Goal: Information Seeking & Learning: Learn about a topic

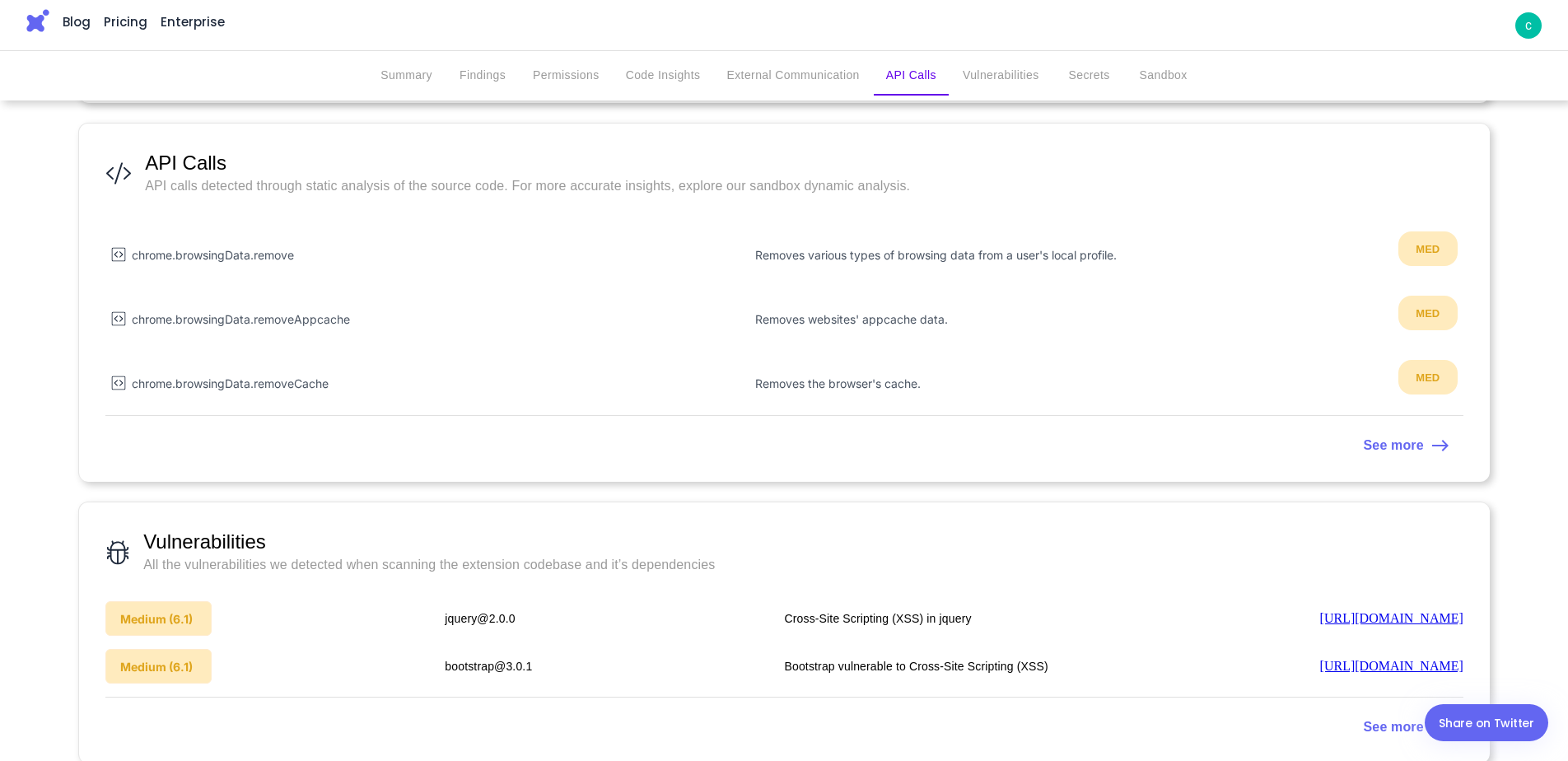
scroll to position [1812, 0]
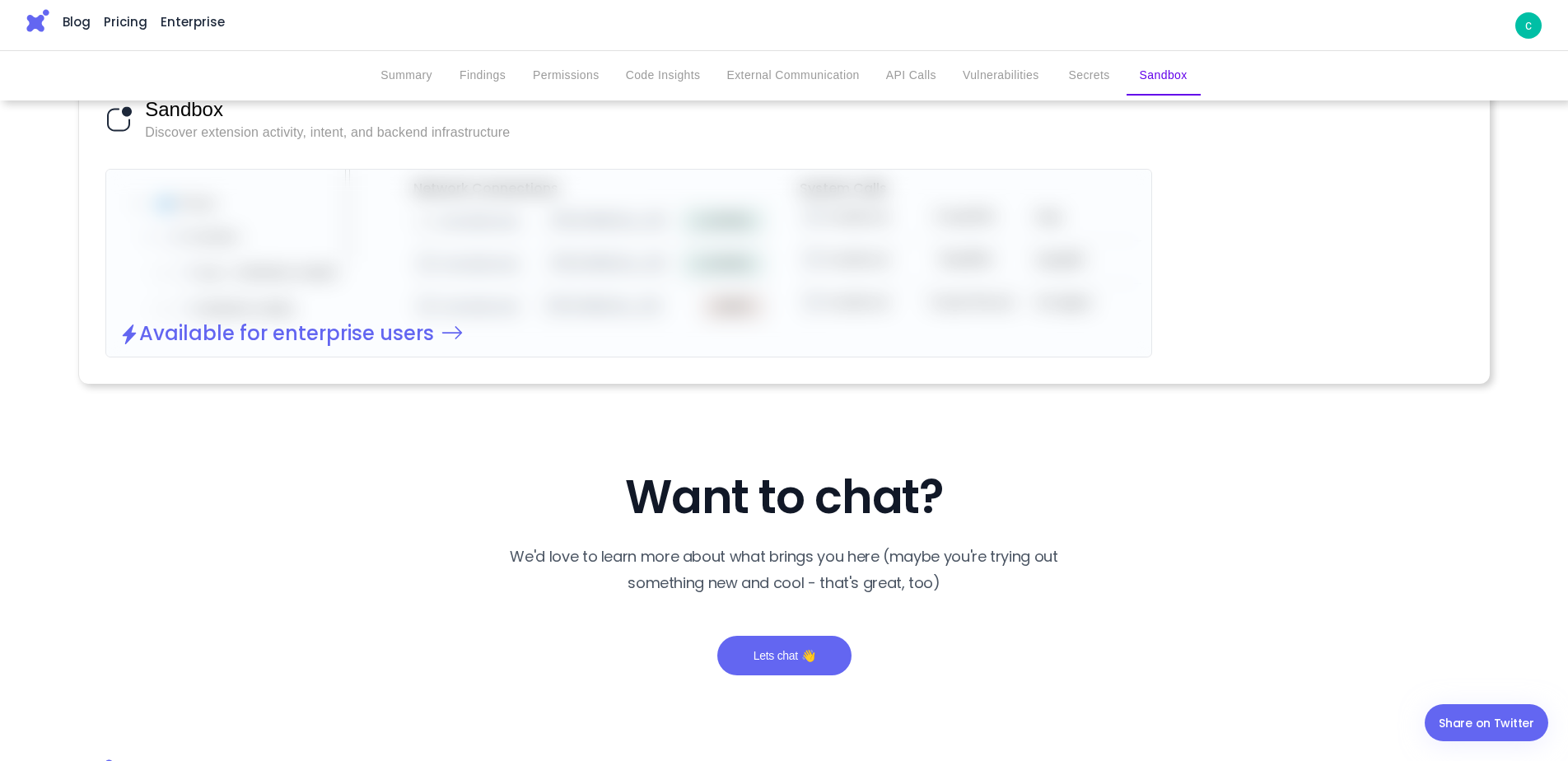
scroll to position [3100, 0]
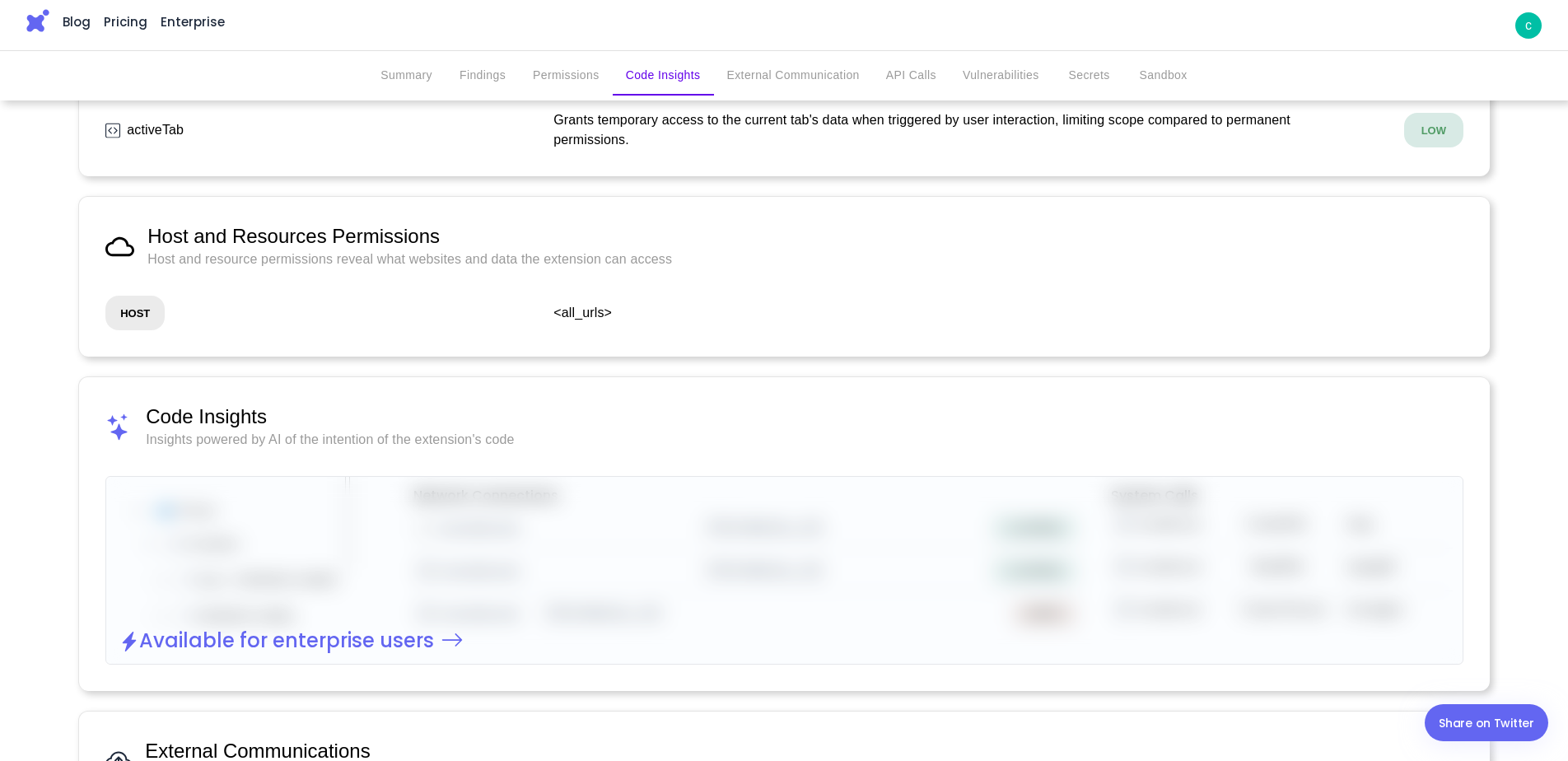
scroll to position [742, 0]
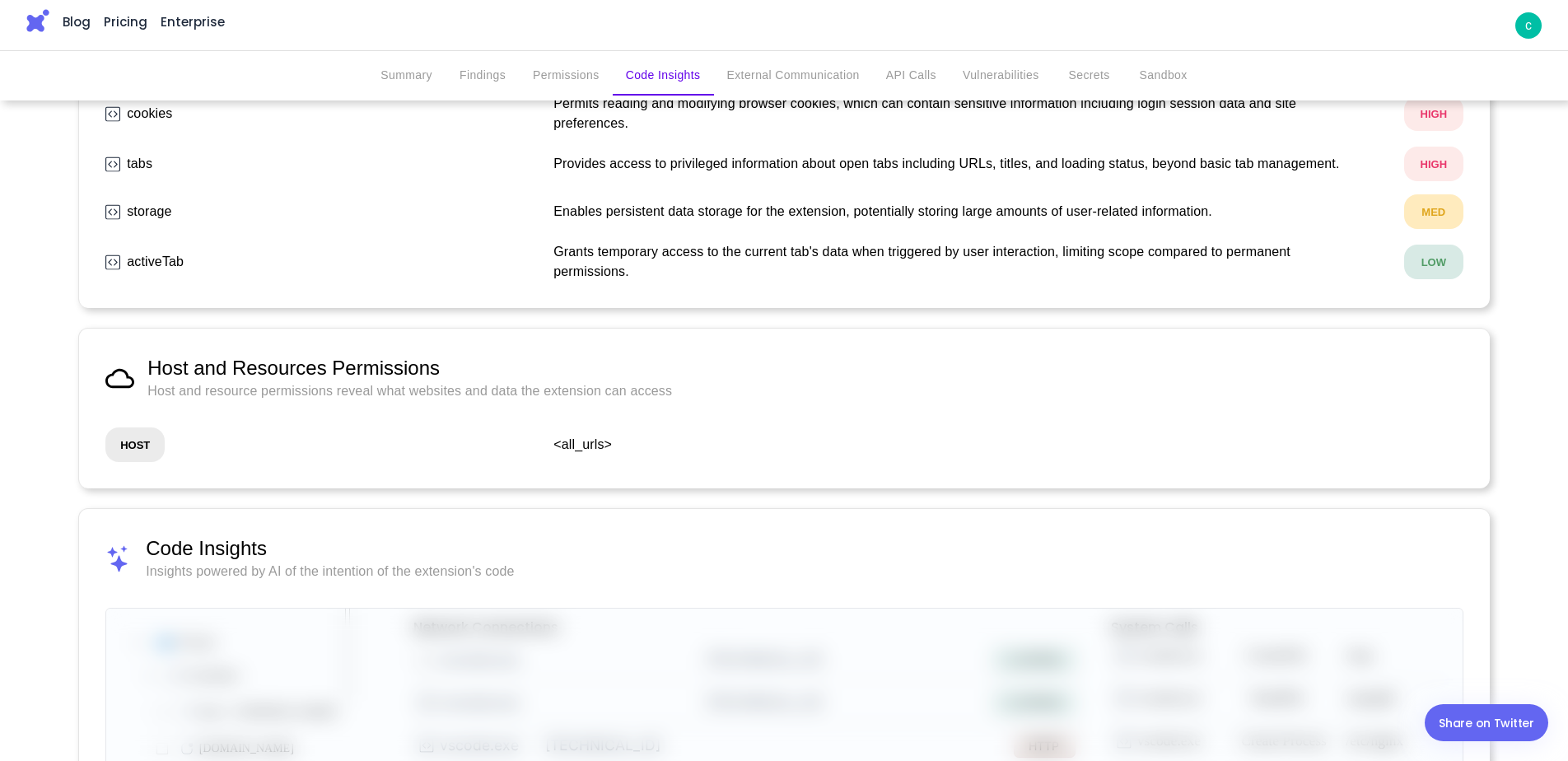
click at [131, 447] on strong "HOST" at bounding box center [135, 445] width 30 height 12
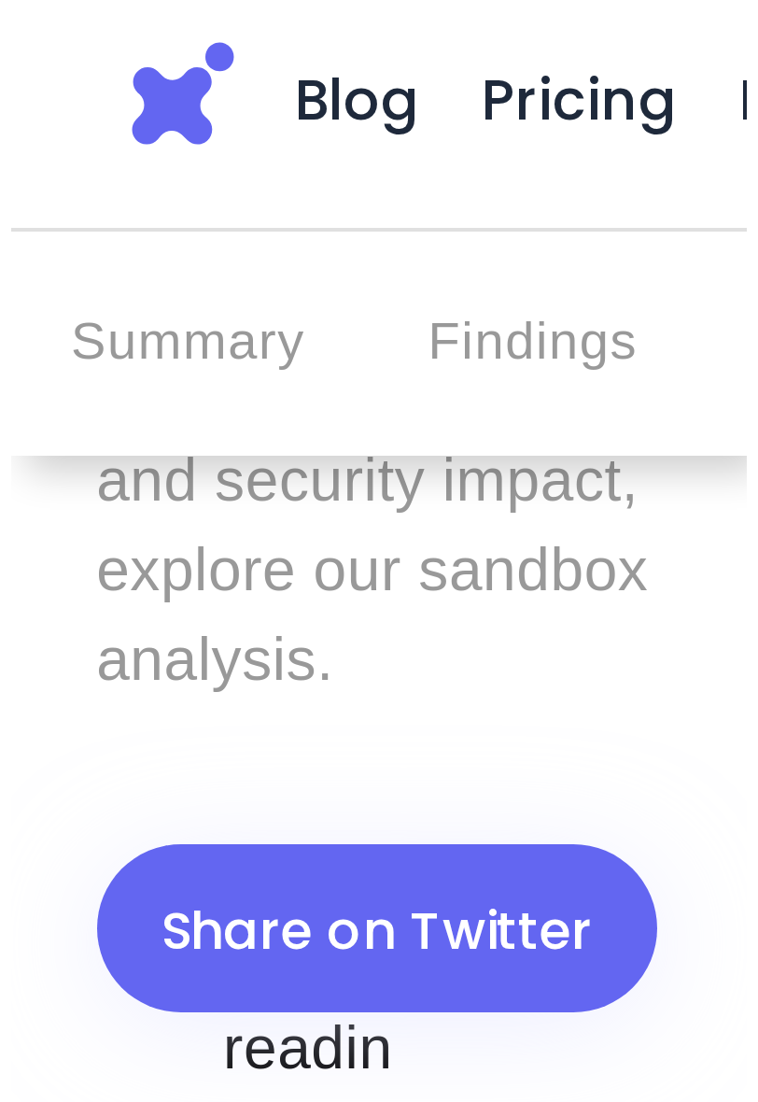
scroll to position [1109, 0]
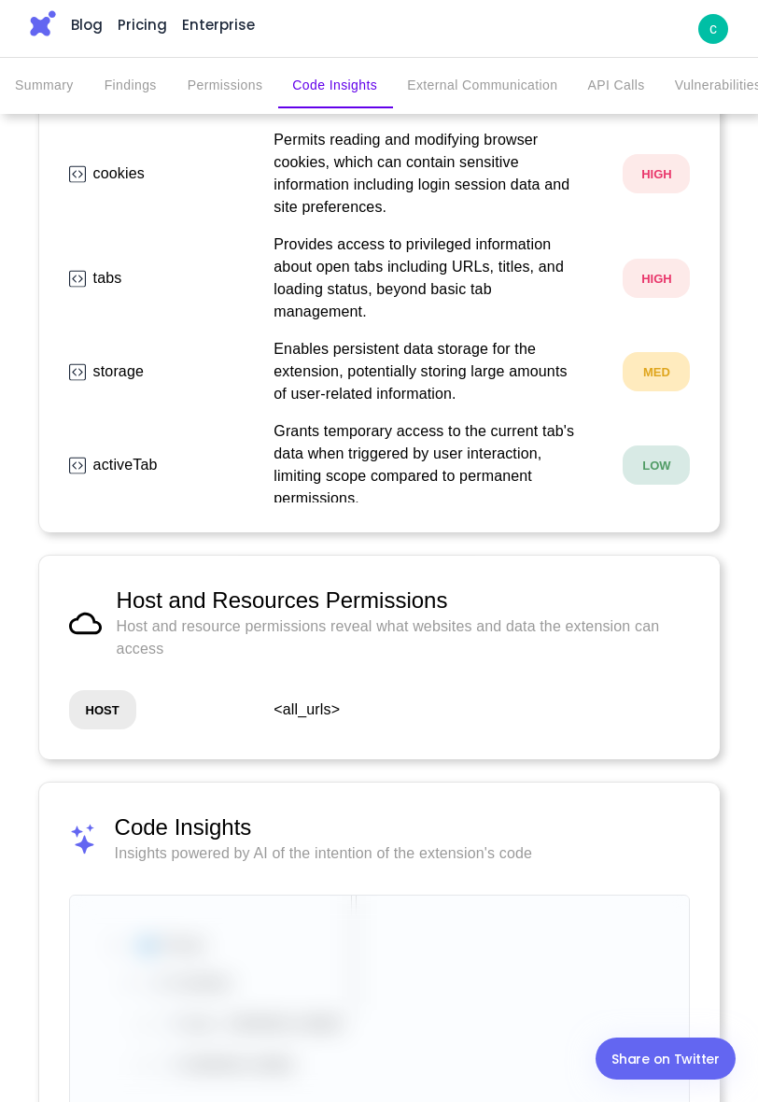
click at [362, 829] on span "Code Insights" at bounding box center [403, 828] width 576 height 30
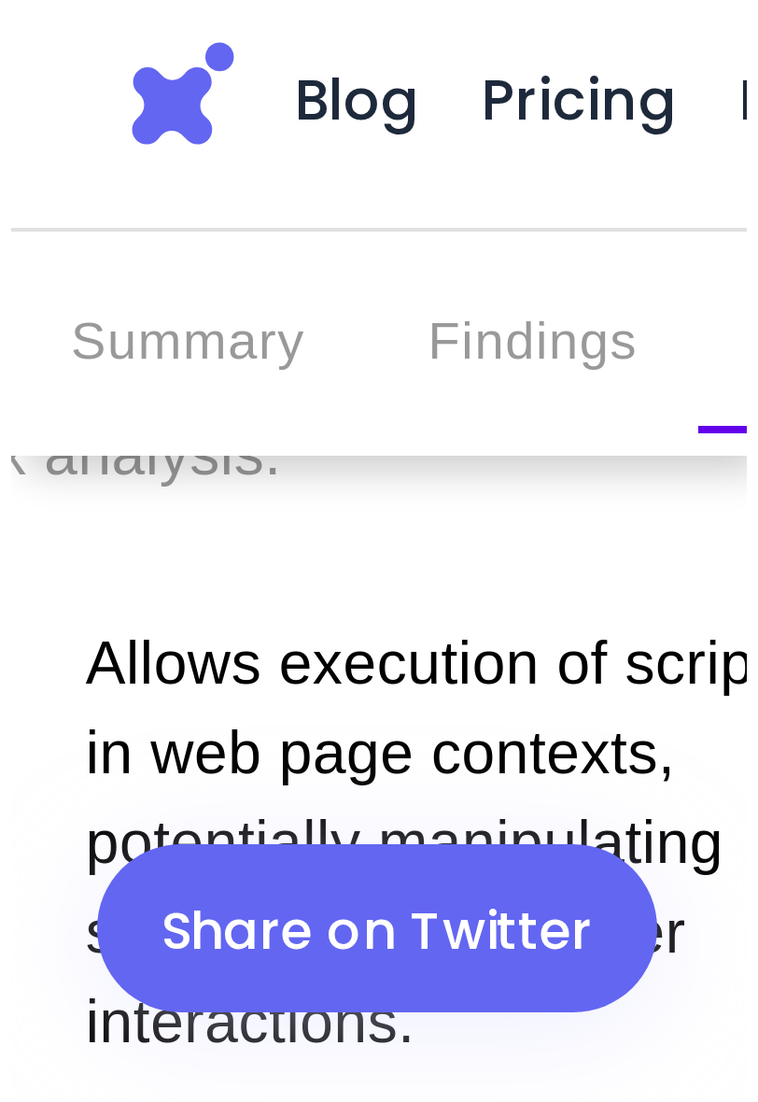
scroll to position [1091, 0]
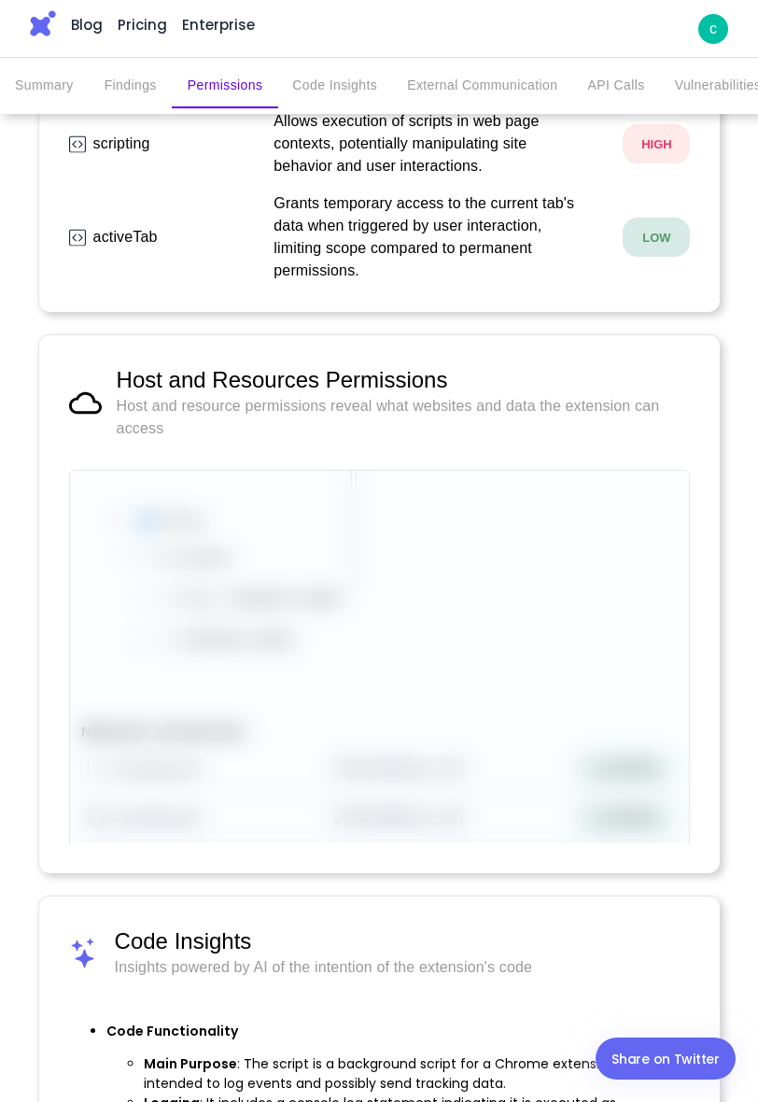
click at [295, 557] on div at bounding box center [380, 805] width 620 height 668
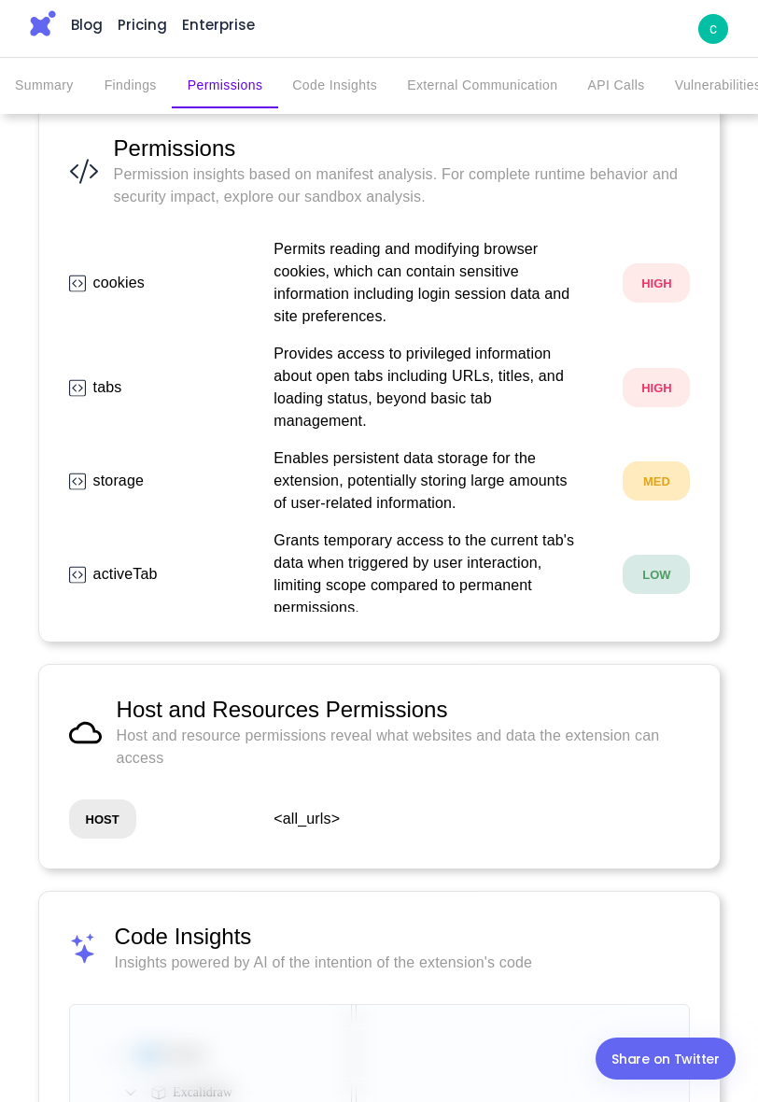
scroll to position [1109, 0]
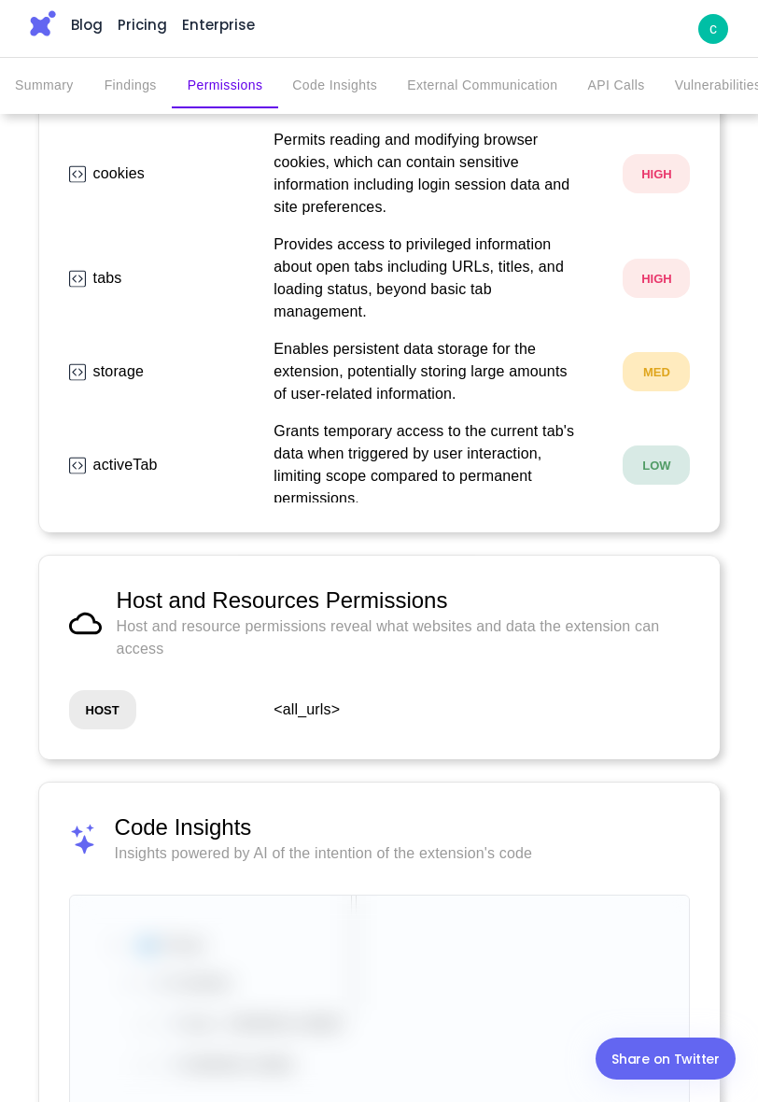
click at [161, 826] on span "Code Insights" at bounding box center [403, 828] width 576 height 30
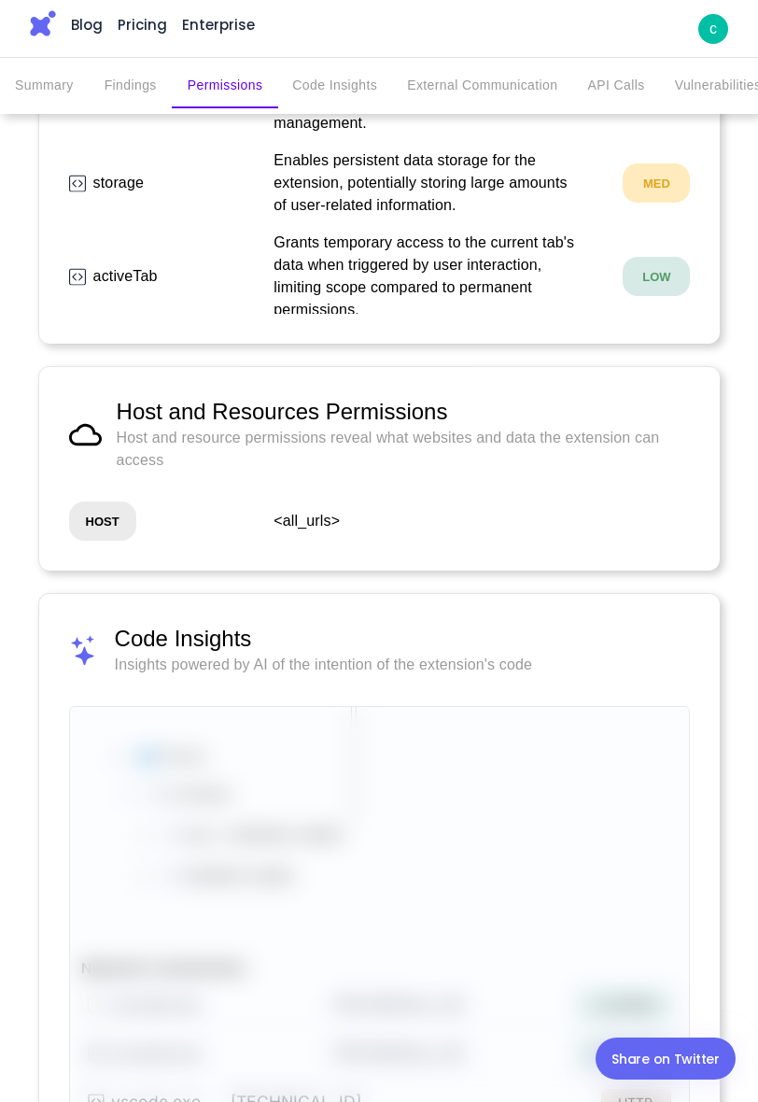
scroll to position [1296, 0]
